Goal: Navigation & Orientation: Find specific page/section

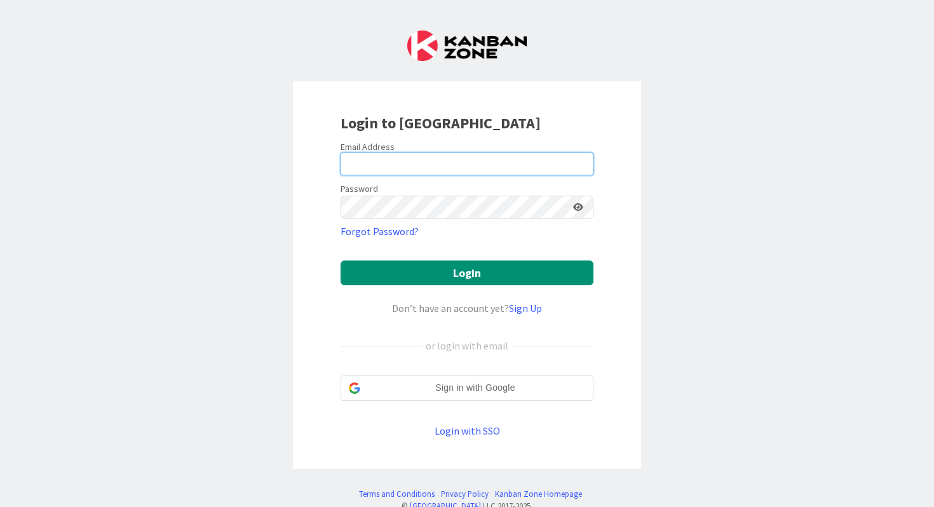
type input "[PERSON_NAME]"
click at [466, 163] on input "[PERSON_NAME]" at bounding box center [466, 163] width 253 height 23
drag, startPoint x: 391, startPoint y: 167, endPoint x: 331, endPoint y: 157, distance: 60.6
click at [331, 157] on div "Login to [GEOGRAPHIC_DATA] Email Address [PERSON_NAME] Password Forgot Password…" at bounding box center [467, 275] width 348 height 388
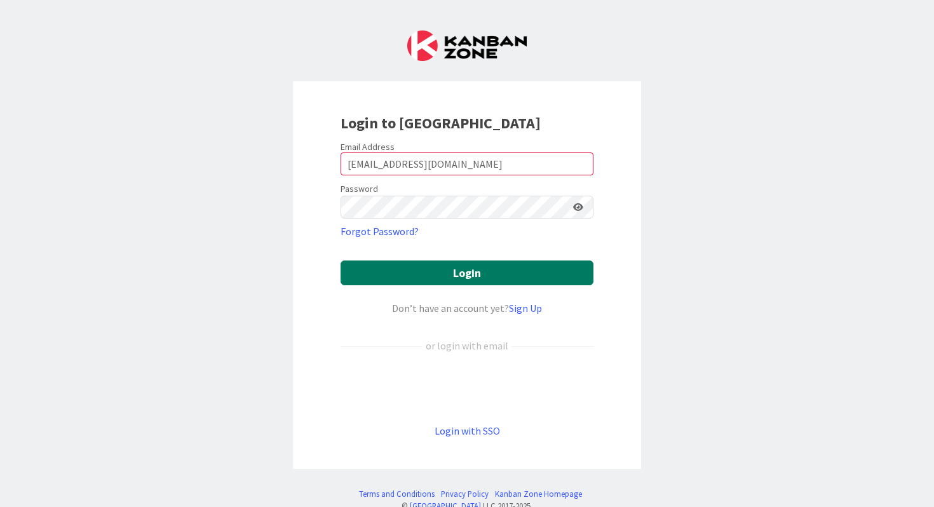
click at [426, 264] on button "Login" at bounding box center [466, 272] width 253 height 25
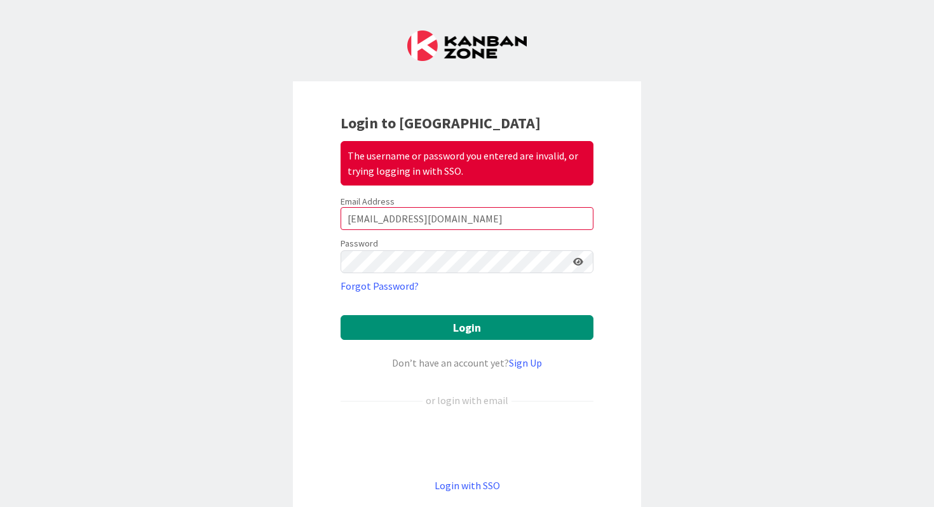
click at [579, 262] on icon at bounding box center [578, 261] width 10 height 9
click at [485, 215] on input "[EMAIL_ADDRESS][DOMAIN_NAME]" at bounding box center [466, 218] width 253 height 23
type input "B"
click at [428, 220] on input "[EMAIL_ADDRESS][DOMAIN_NAME]" at bounding box center [466, 218] width 253 height 23
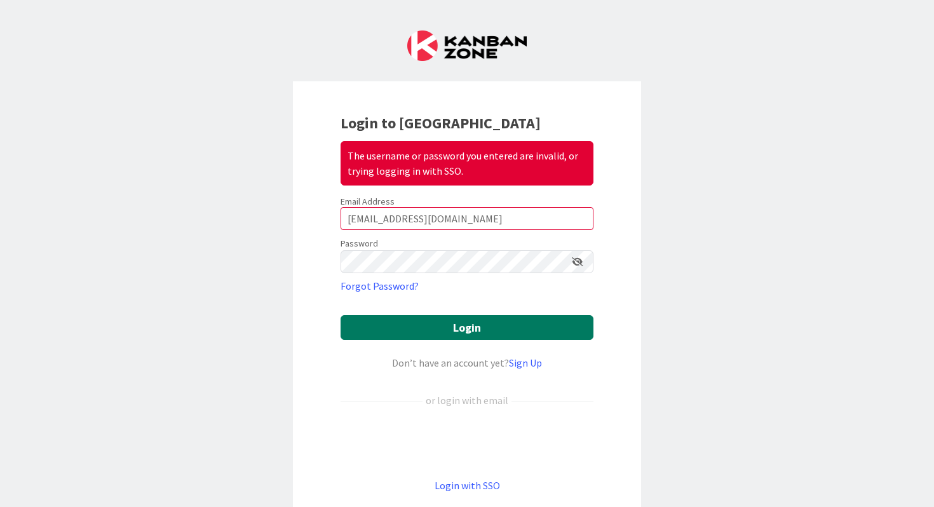
type input "[EMAIL_ADDRESS][DOMAIN_NAME]"
click at [430, 337] on button "Login" at bounding box center [466, 327] width 253 height 25
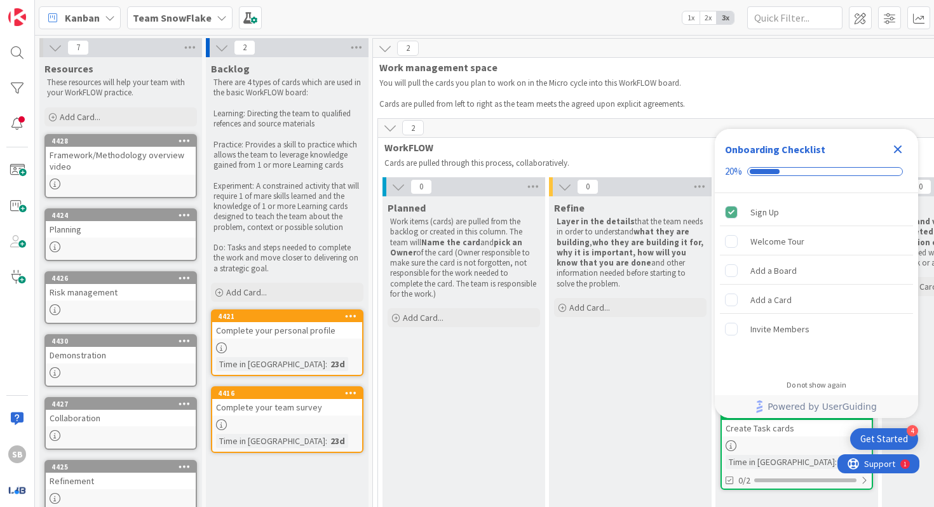
click at [168, 17] on b "Team SnowFlake" at bounding box center [172, 17] width 79 height 13
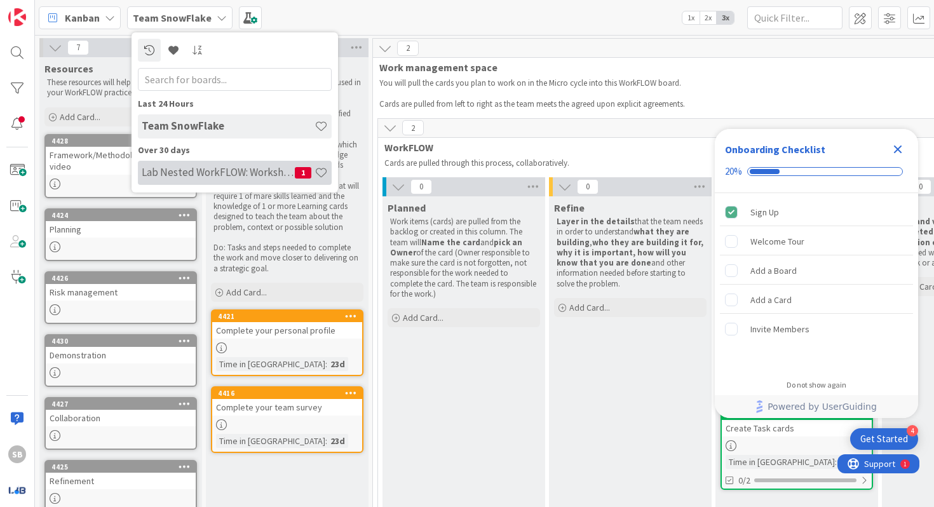
click at [193, 170] on h4 "Lab Nested WorkFLOW: Workshop" at bounding box center [218, 172] width 153 height 13
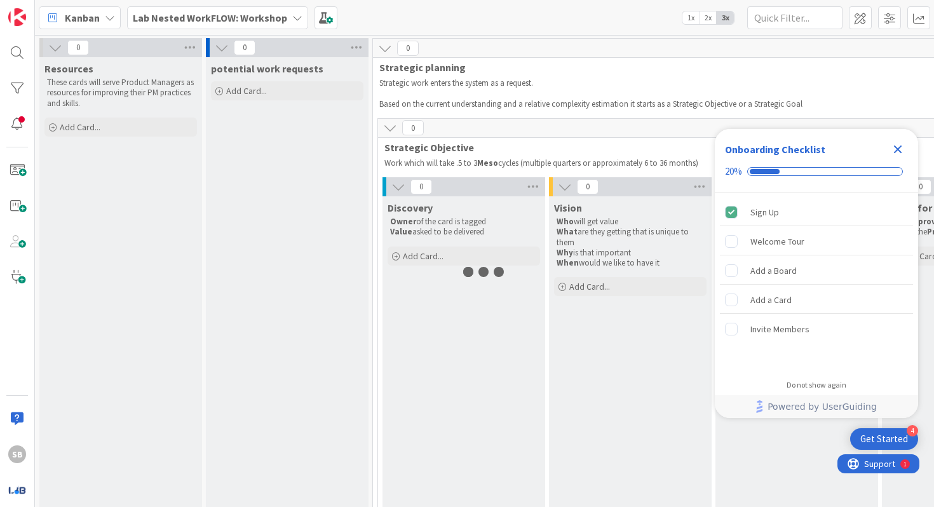
click at [895, 145] on icon "Close Checklist" at bounding box center [897, 149] width 15 height 15
click at [895, 152] on span "Strategic Objective" at bounding box center [791, 147] width 815 height 13
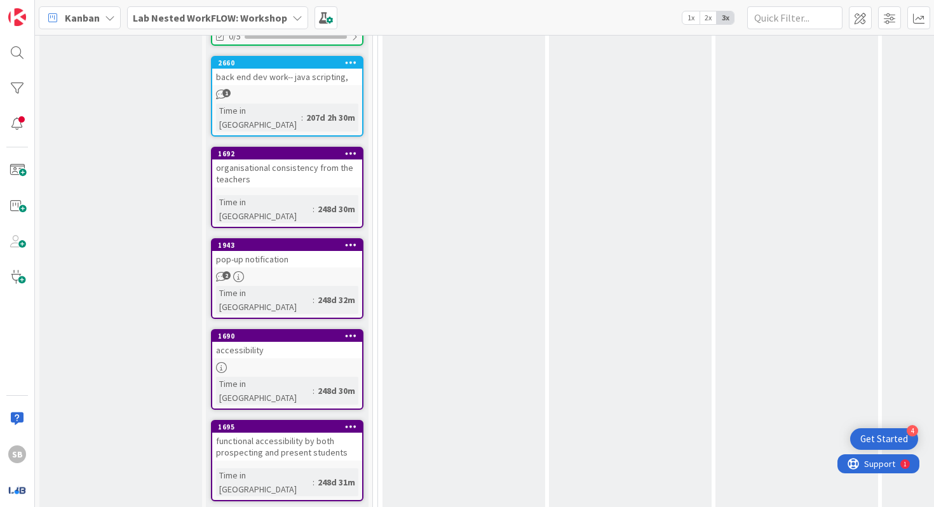
scroll to position [1064, 0]
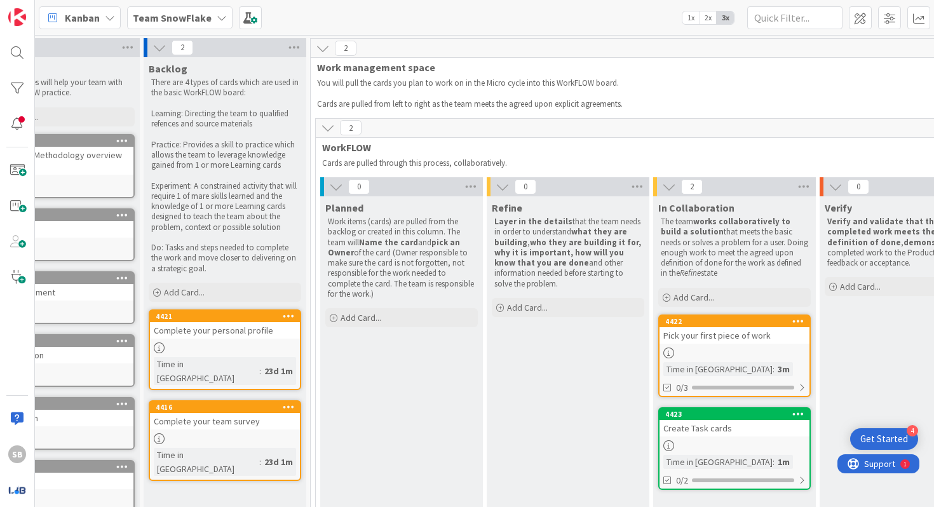
scroll to position [0, 359]
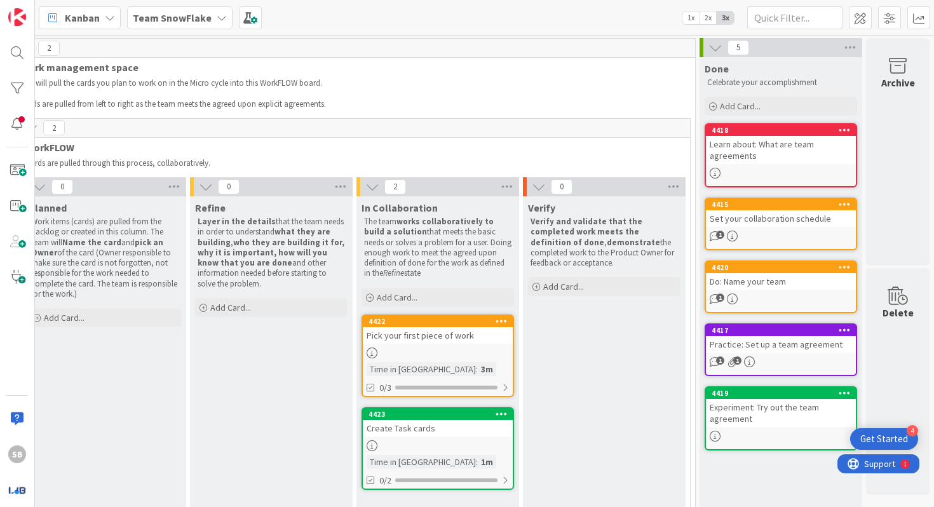
click at [426, 346] on link "4422 Pick your first piece of work Time in Column : 3m 0/3" at bounding box center [437, 355] width 152 height 83
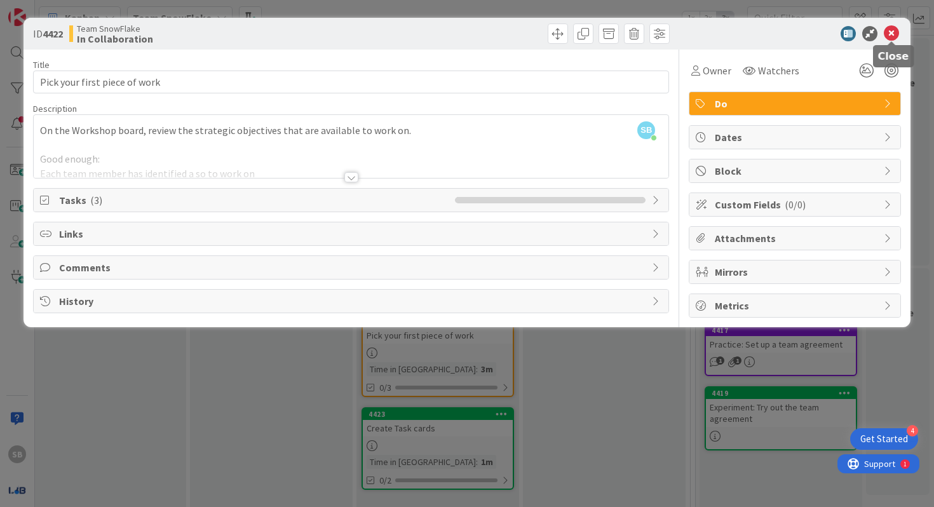
click at [891, 34] on icon at bounding box center [891, 33] width 15 height 15
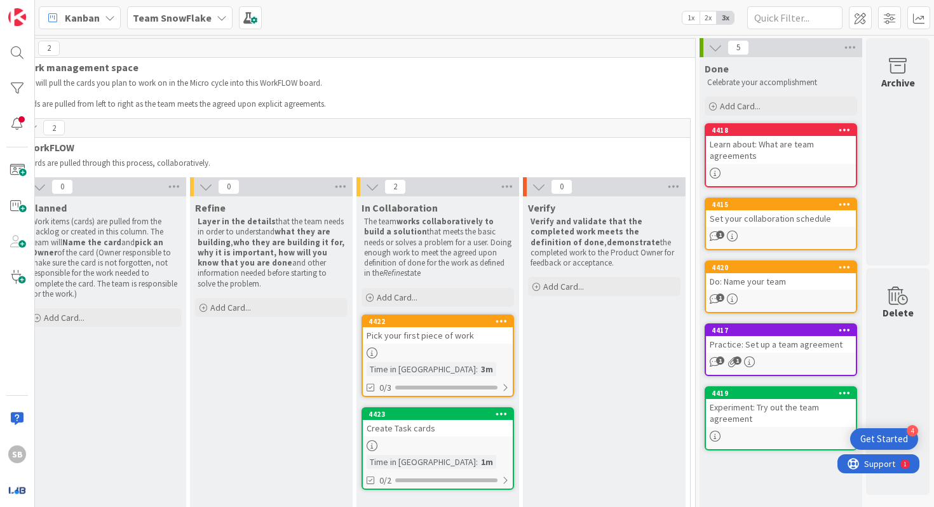
click at [201, 11] on b "Team SnowFlake" at bounding box center [172, 17] width 79 height 13
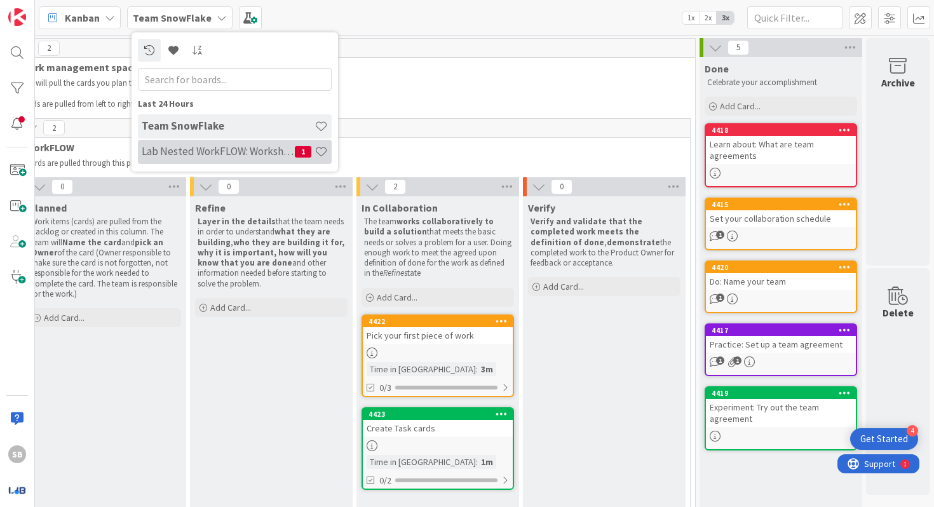
click at [179, 142] on div "Lab Nested WorkFLOW: Workshop 1" at bounding box center [235, 152] width 194 height 24
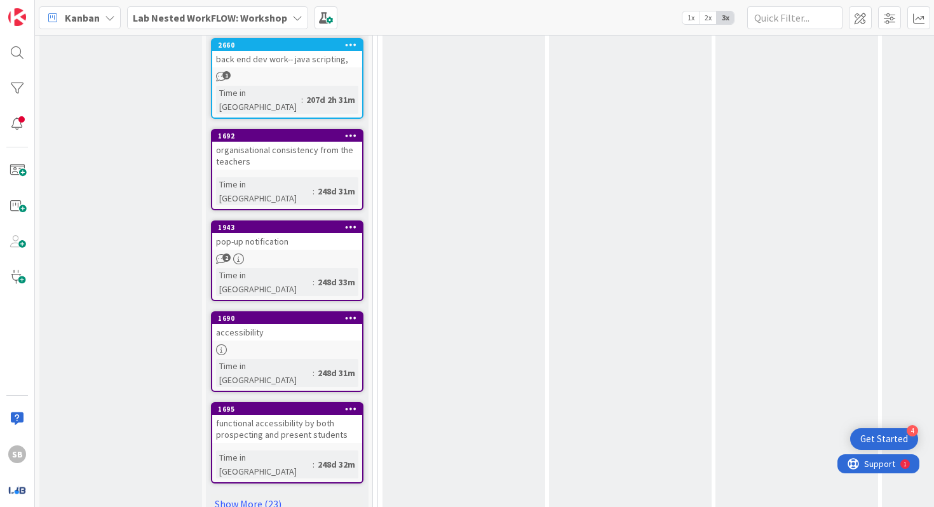
scroll to position [1084, 0]
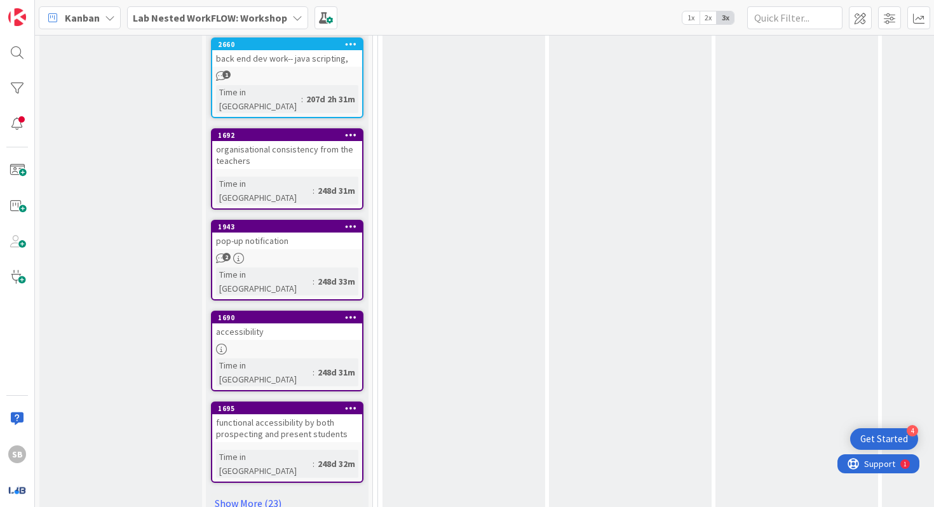
click at [267, 493] on link "Show More (23)" at bounding box center [287, 503] width 152 height 20
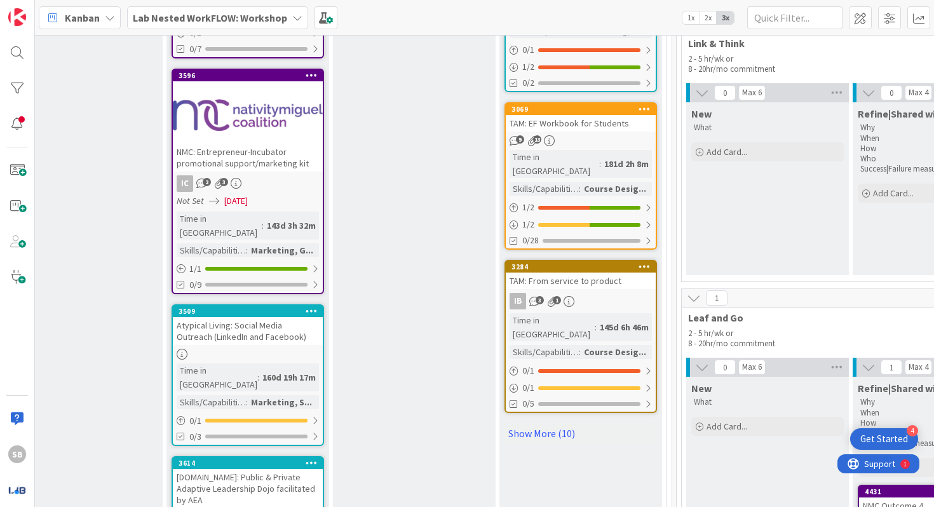
scroll to position [1401, 1391]
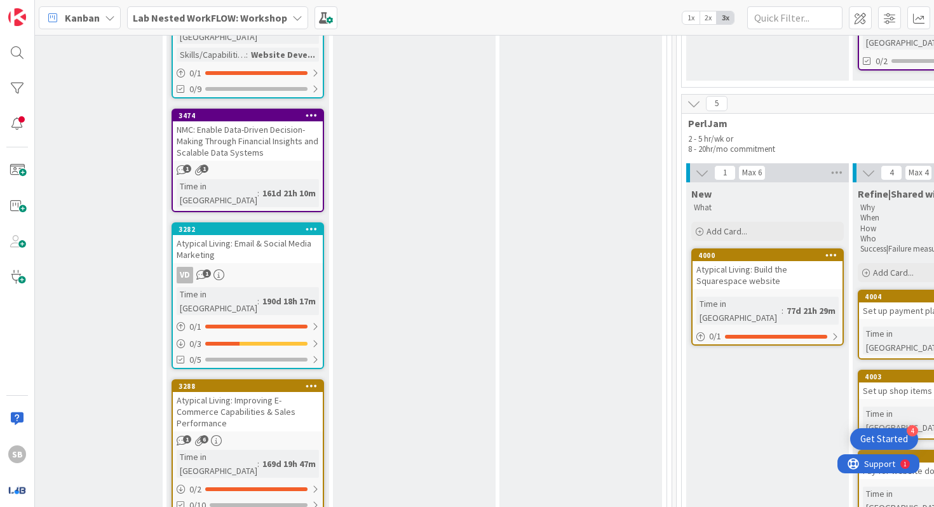
scroll to position [1912, 1391]
